Goal: Participate in discussion: Share content

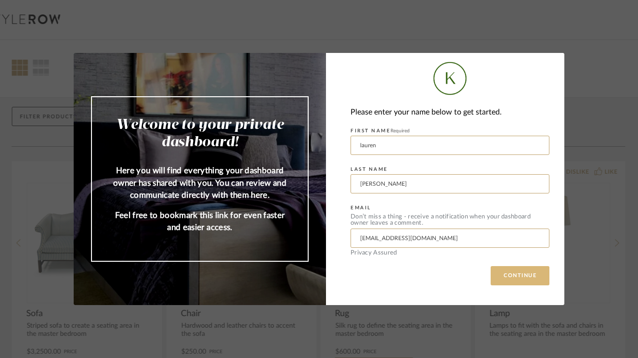
click at [526, 276] on button "CONTINUE" at bounding box center [520, 275] width 59 height 19
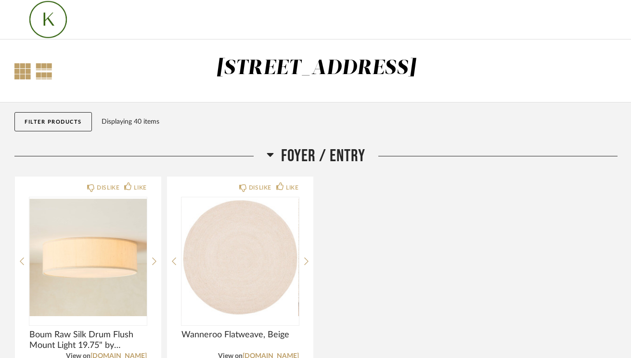
click at [25, 72] on div at bounding box center [22, 71] width 16 height 16
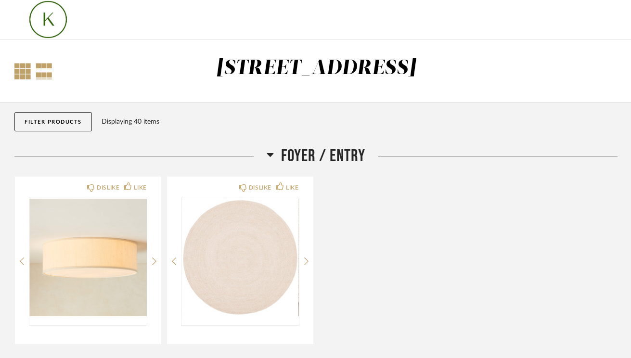
click at [45, 72] on div at bounding box center [44, 71] width 17 height 16
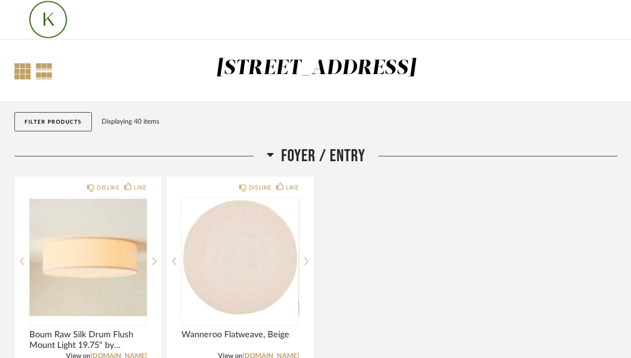
click at [21, 70] on div at bounding box center [22, 71] width 16 height 16
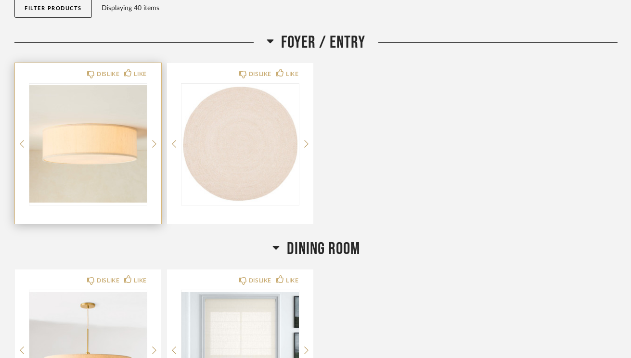
scroll to position [116, 0]
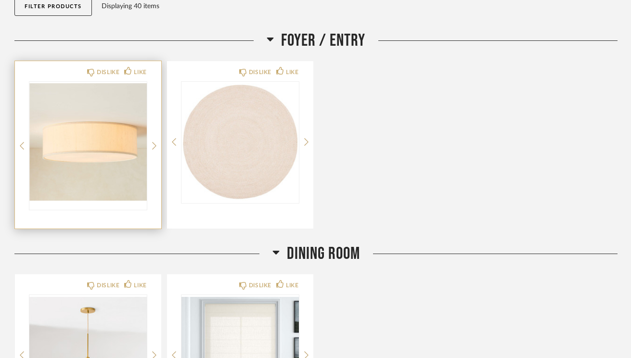
click at [0, 0] on img at bounding box center [0, 0] width 0 height 0
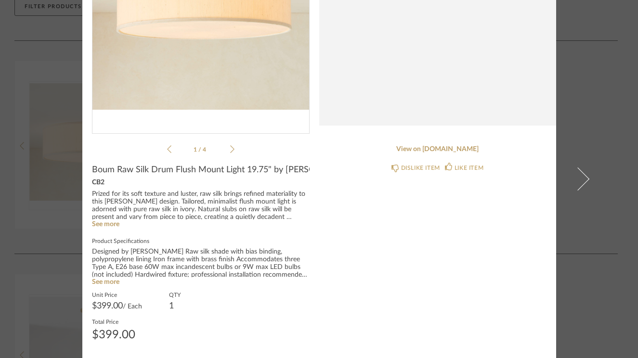
scroll to position [158, 0]
click at [442, 155] on div "DISLIKE ITEM LIKE ITEM" at bounding box center [438, 167] width 218 height 27
click at [442, 149] on link "View on [DOMAIN_NAME]" at bounding box center [438, 150] width 218 height 8
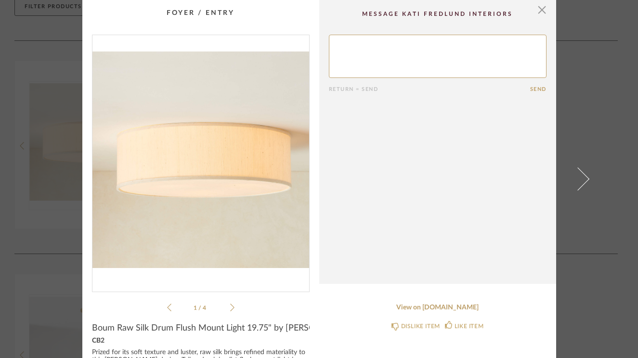
scroll to position [0, 0]
click at [540, 10] on span "button" at bounding box center [542, 9] width 19 height 19
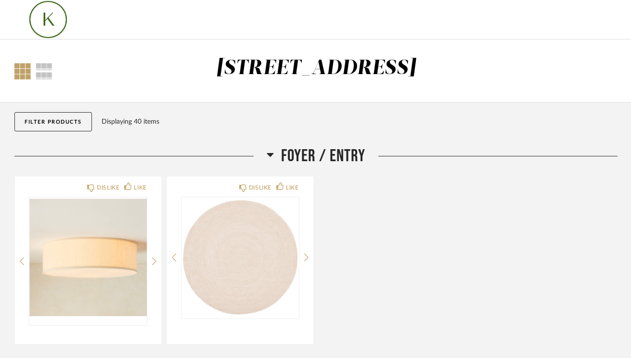
click at [26, 72] on div at bounding box center [22, 71] width 16 height 16
click at [44, 72] on div at bounding box center [44, 71] width 17 height 16
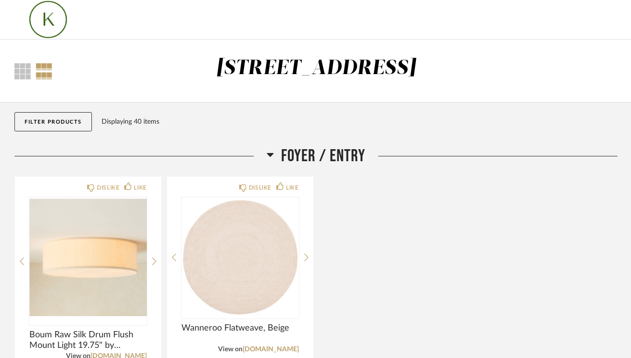
click at [44, 72] on div at bounding box center [44, 71] width 17 height 16
click at [22, 70] on div at bounding box center [22, 71] width 16 height 16
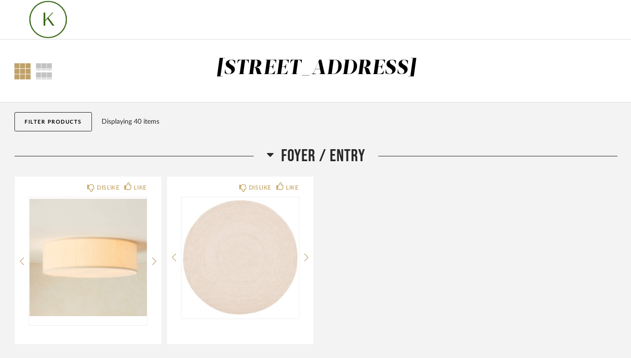
click at [47, 22] on img at bounding box center [47, 19] width 67 height 39
click at [71, 118] on button "Filter Products" at bounding box center [53, 121] width 78 height 19
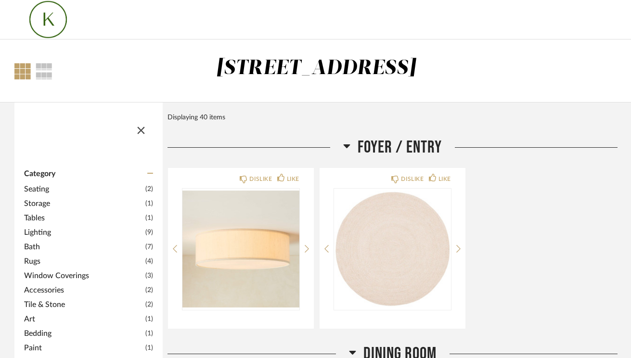
click at [50, 230] on span "Lighting" at bounding box center [83, 233] width 119 height 12
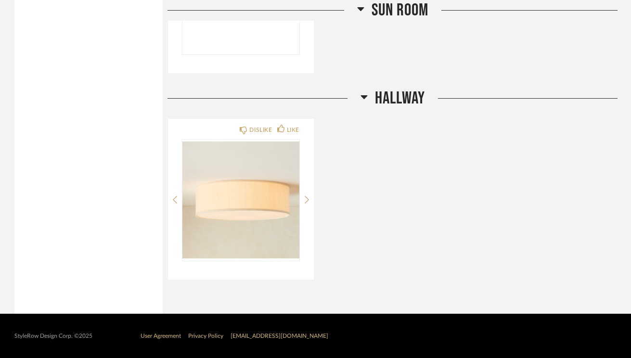
scroll to position [1328, 0]
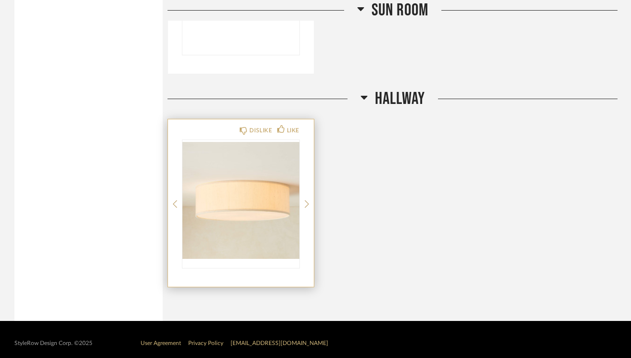
click at [276, 178] on img "0" at bounding box center [241, 200] width 117 height 120
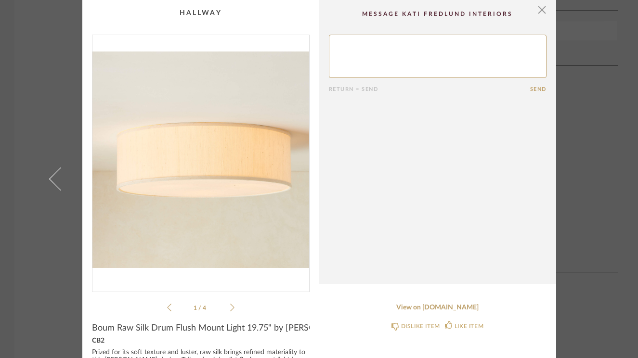
scroll to position [0, 0]
click at [378, 55] on textarea at bounding box center [438, 56] width 218 height 43
type textarea "T"
type textarea "F"
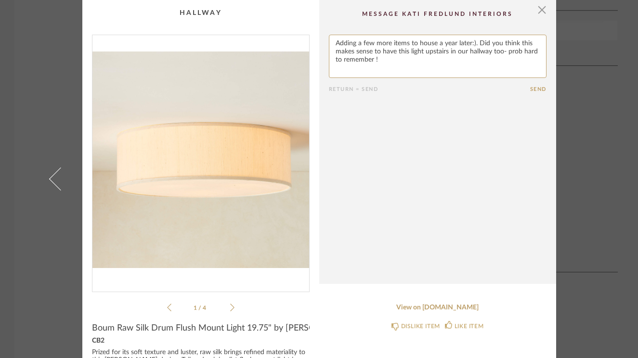
type textarea "Adding a few more items to house a year later:). Did you think this makes sense…"
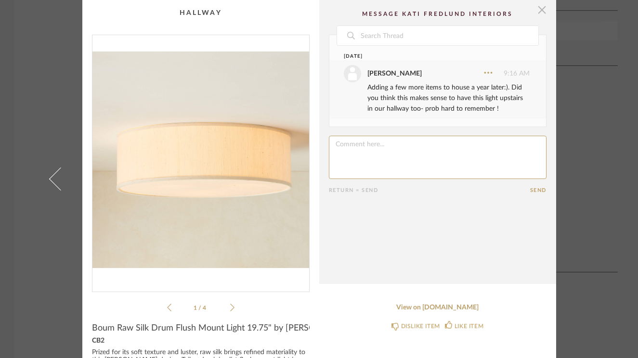
click at [539, 9] on span "button" at bounding box center [542, 9] width 19 height 19
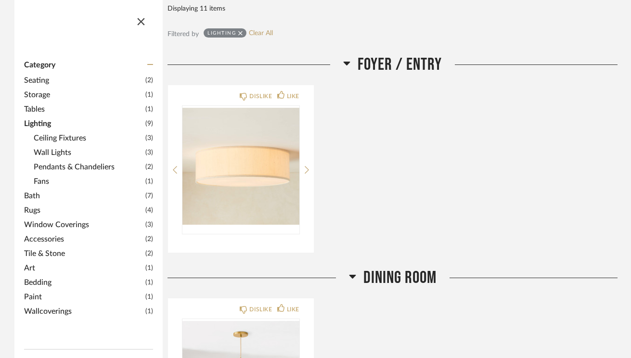
scroll to position [111, 0]
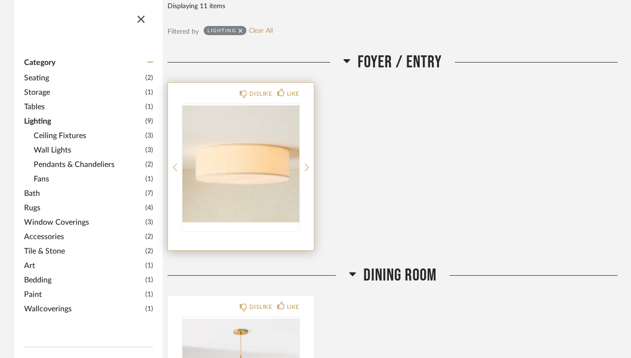
click at [271, 196] on img "0" at bounding box center [241, 164] width 117 height 120
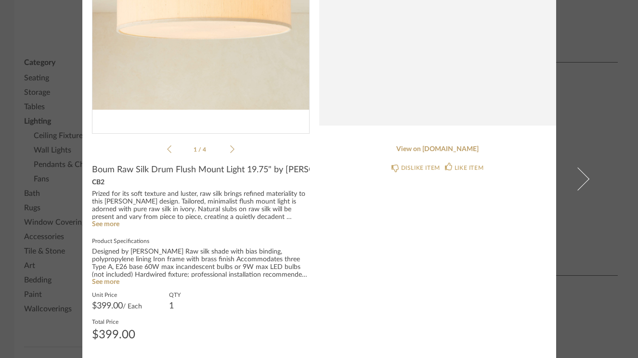
scroll to position [158, 0]
click at [414, 151] on link "View on [DOMAIN_NAME]" at bounding box center [438, 150] width 218 height 8
